Goal: Information Seeking & Learning: Learn about a topic

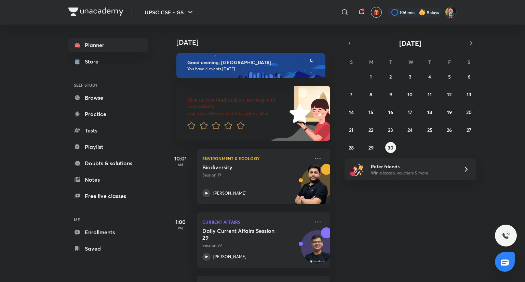
scroll to position [105, 0]
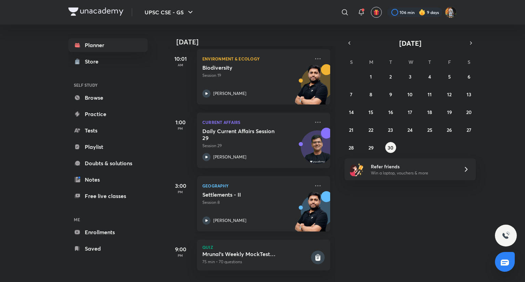
click at [227, 199] on p "Session 8" at bounding box center [255, 202] width 107 height 6
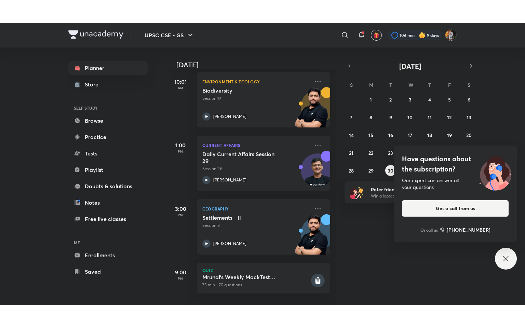
scroll to position [59, 0]
